Goal: Check status: Check status

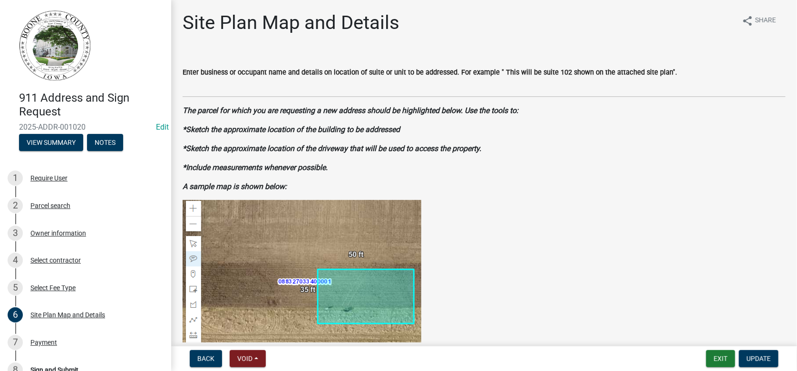
scroll to position [380, 0]
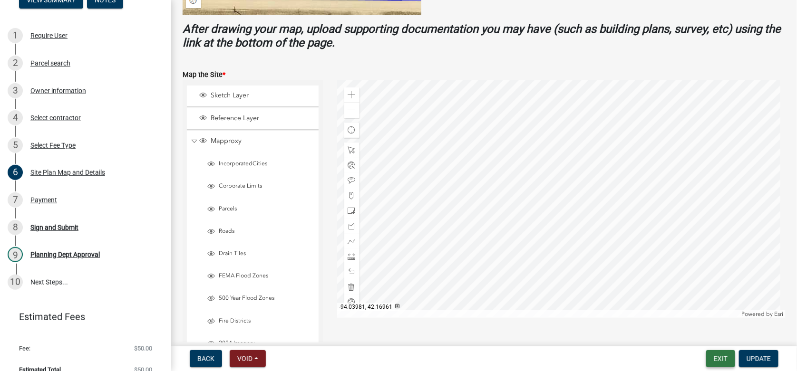
click at [714, 355] on button "Exit" at bounding box center [720, 358] width 29 height 17
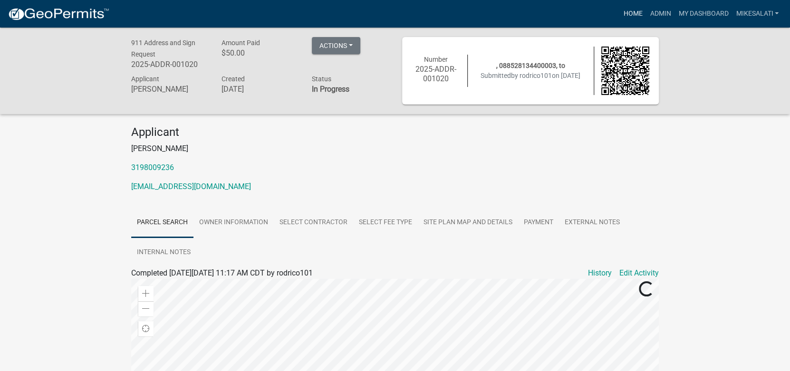
click at [632, 14] on link "Home" at bounding box center [633, 14] width 27 height 18
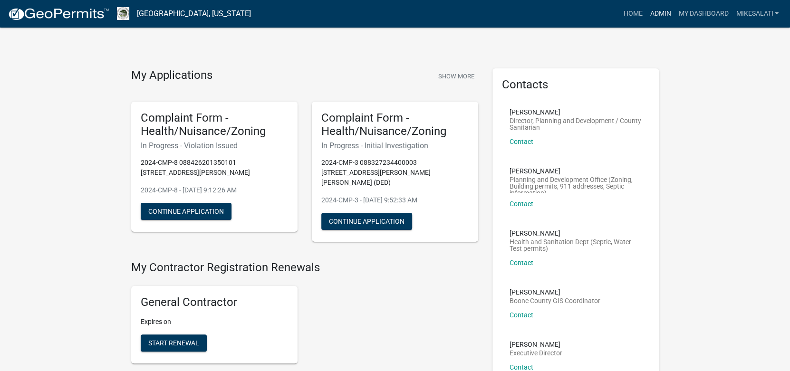
click at [660, 10] on link "Admin" at bounding box center [660, 14] width 29 height 18
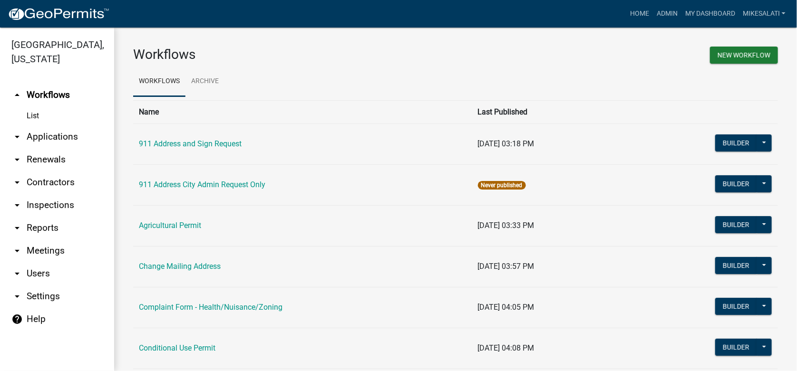
click at [55, 126] on link "arrow_drop_down Applications" at bounding box center [57, 137] width 114 height 23
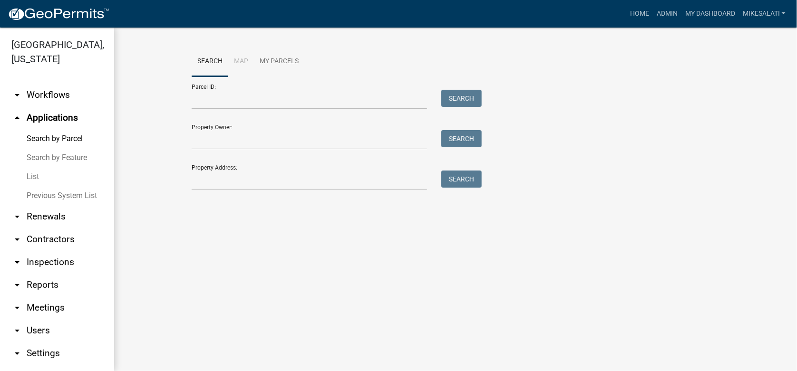
click at [31, 167] on link "List" at bounding box center [57, 176] width 114 height 19
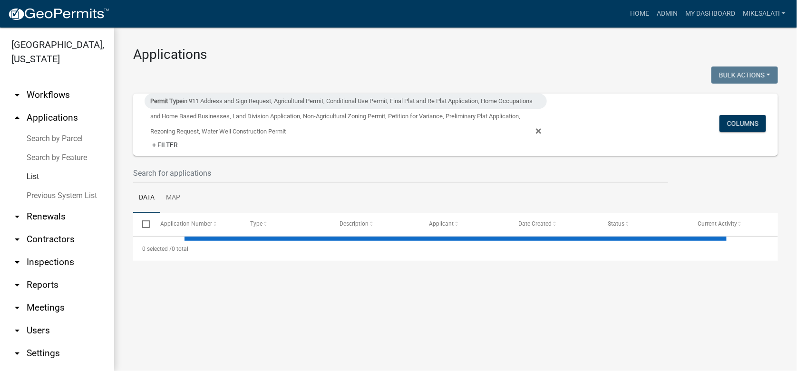
select select "1: 25"
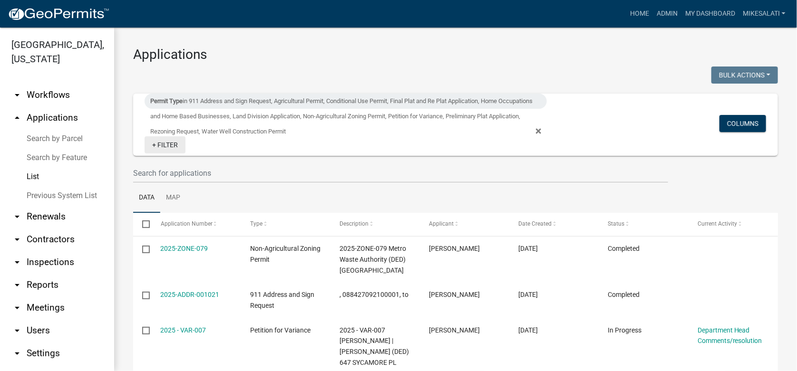
click at [167, 145] on link "+ Filter" at bounding box center [165, 144] width 41 height 17
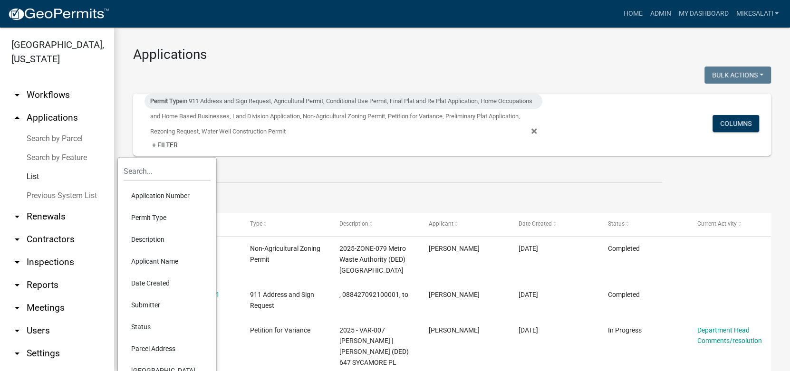
click at [143, 328] on li "Status" at bounding box center [167, 327] width 87 height 22
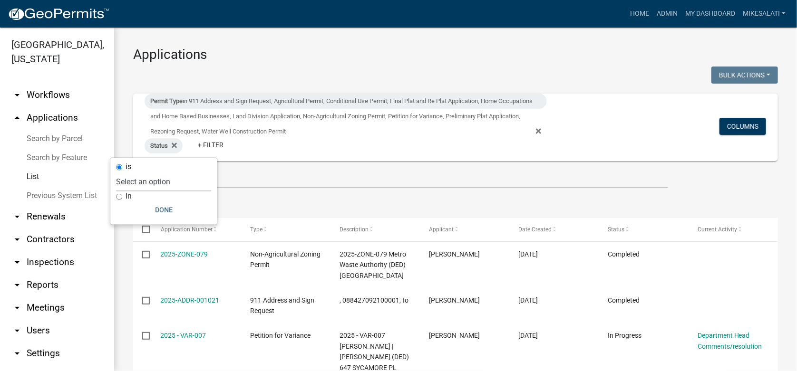
click at [143, 177] on select "Select an option Not Started In Progress Completed Expired Locked Withdrawn Voi…" at bounding box center [163, 181] width 95 height 19
click at [111, 204] on div "is Select an option Not Started In Progress Completed Expired Locked Withdrawn …" at bounding box center [163, 191] width 107 height 67
click at [120, 195] on input "in" at bounding box center [119, 197] width 6 height 6
radio input "true"
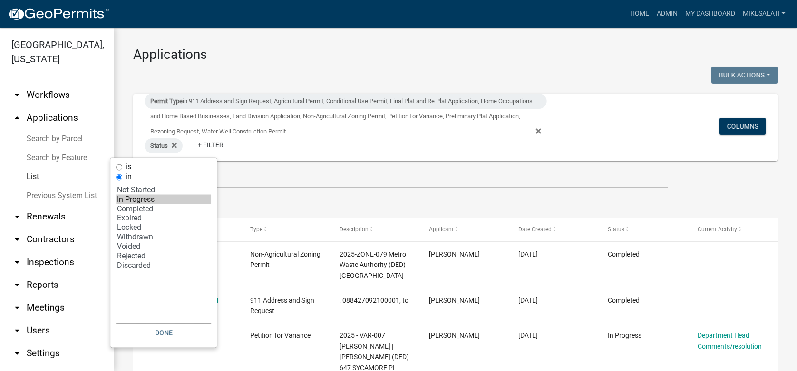
click at [133, 200] on option "In Progress" at bounding box center [163, 200] width 95 height 10
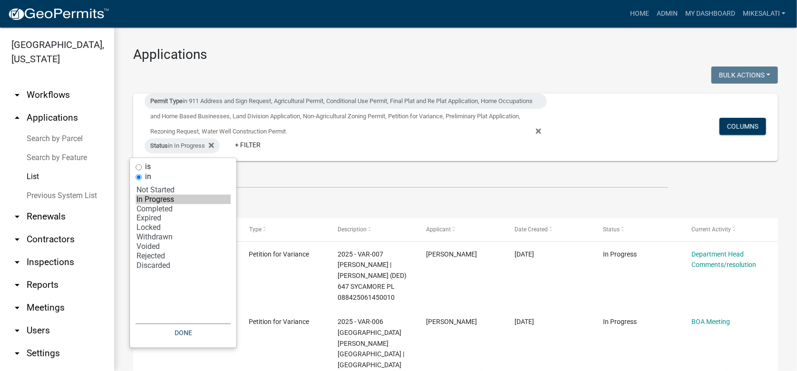
select select "2: '1'"
click at [150, 228] on option "Locked" at bounding box center [183, 228] width 95 height 10
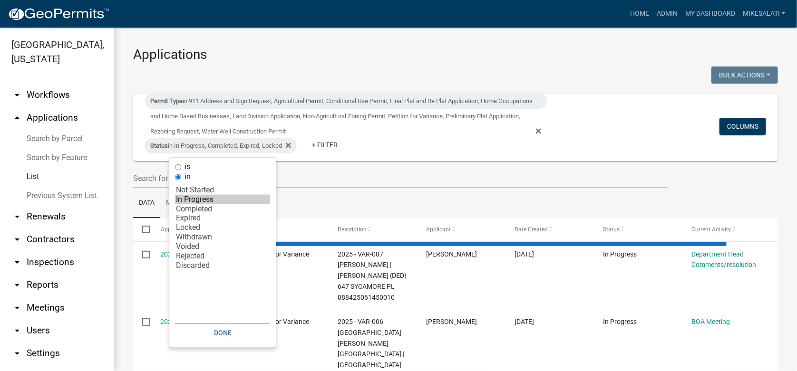
select select "1: 25"
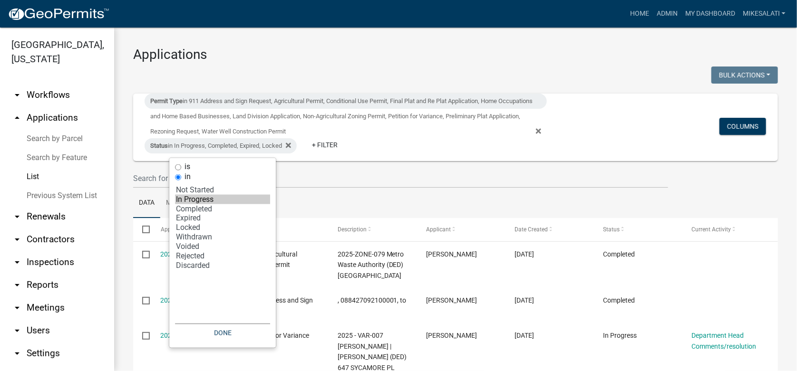
click at [189, 195] on option "In Progress" at bounding box center [222, 200] width 95 height 10
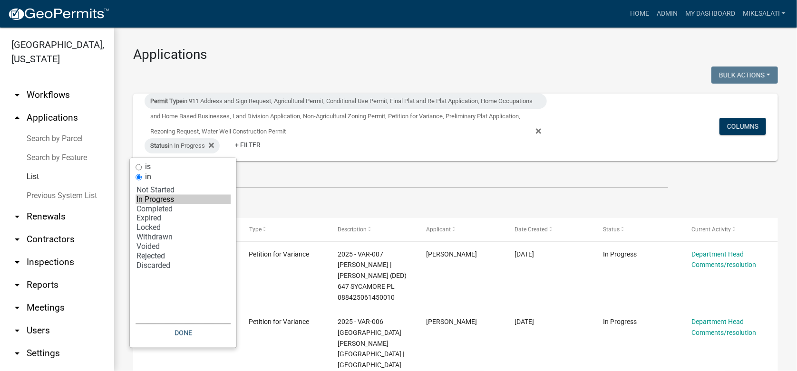
select select "2: '1'"
click at [153, 227] on option "Locked" at bounding box center [183, 228] width 95 height 10
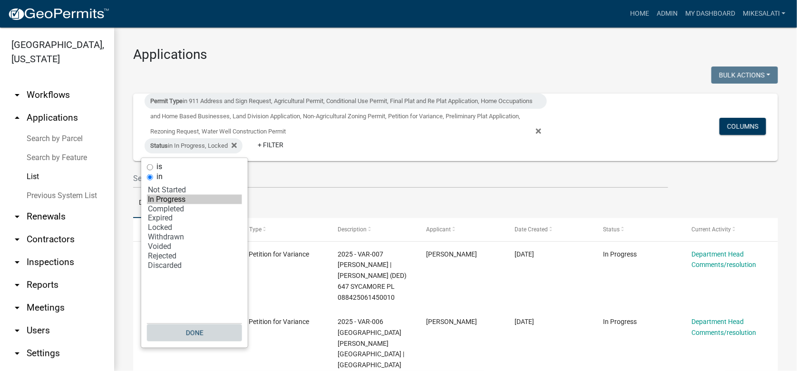
click at [185, 332] on button "Done" at bounding box center [194, 333] width 95 height 17
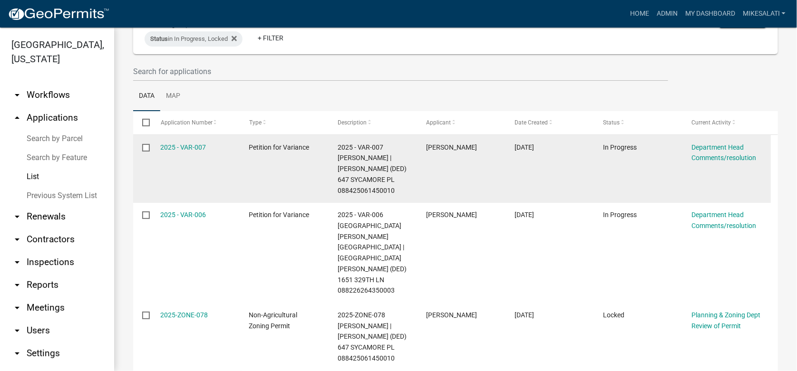
scroll to position [154, 0]
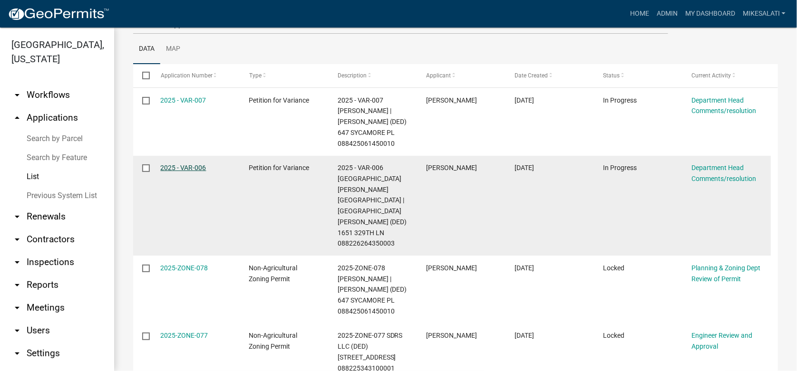
click at [175, 170] on link "2025 - VAR-006" at bounding box center [184, 168] width 46 height 8
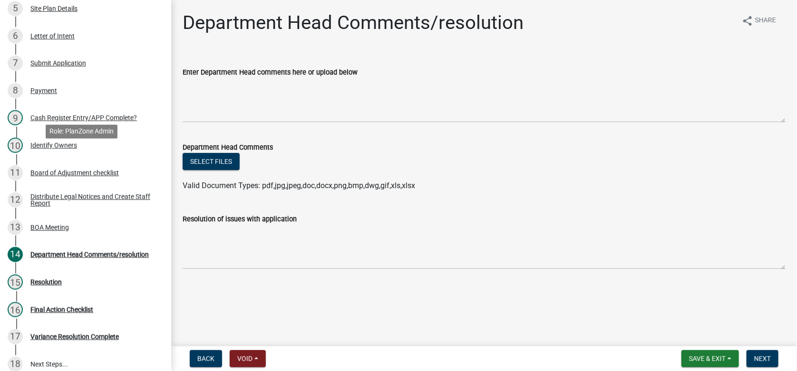
scroll to position [285, 0]
